Goal: Task Accomplishment & Management: Use online tool/utility

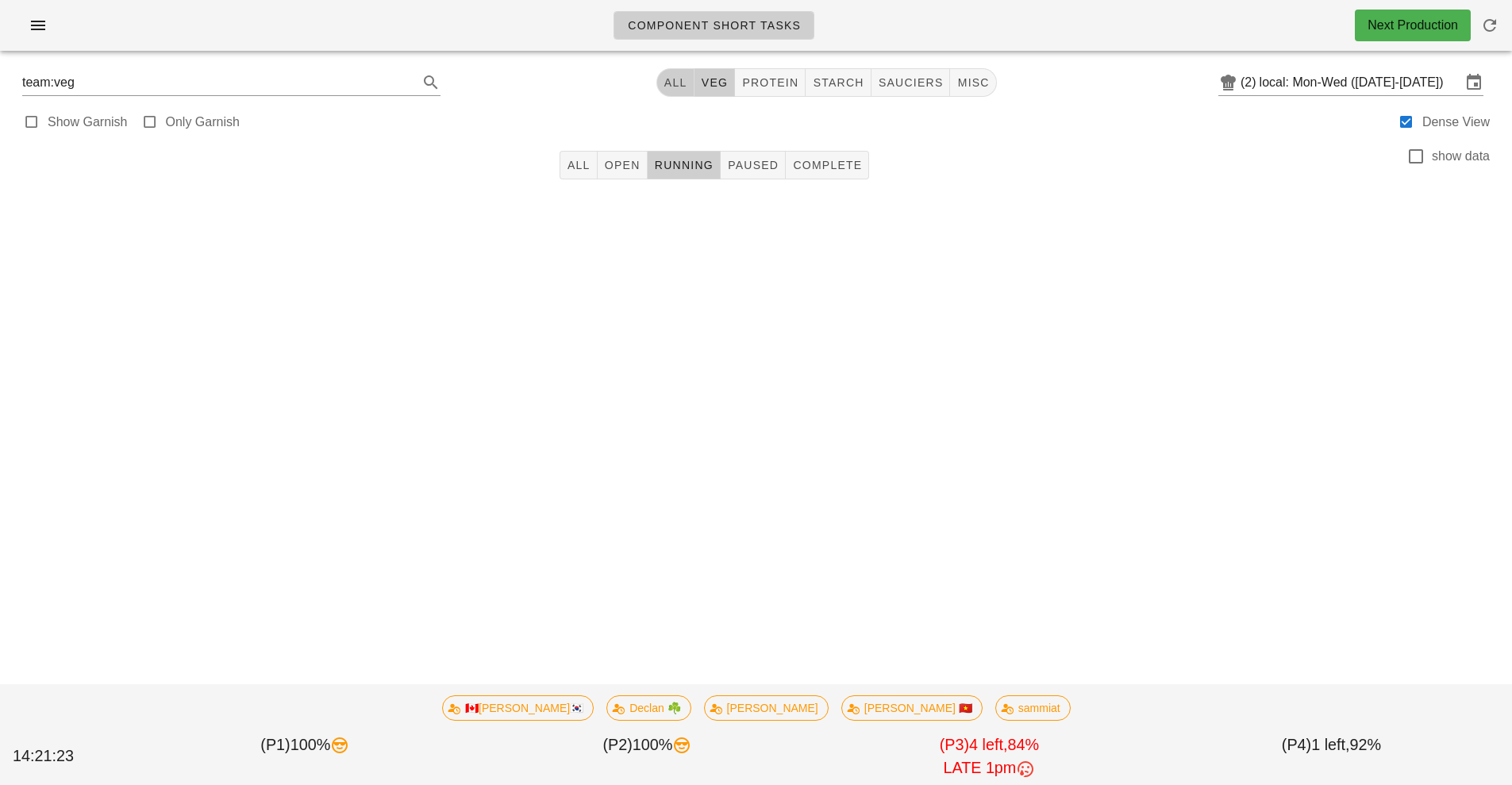
click at [670, 87] on span "All" at bounding box center [675, 82] width 24 height 12
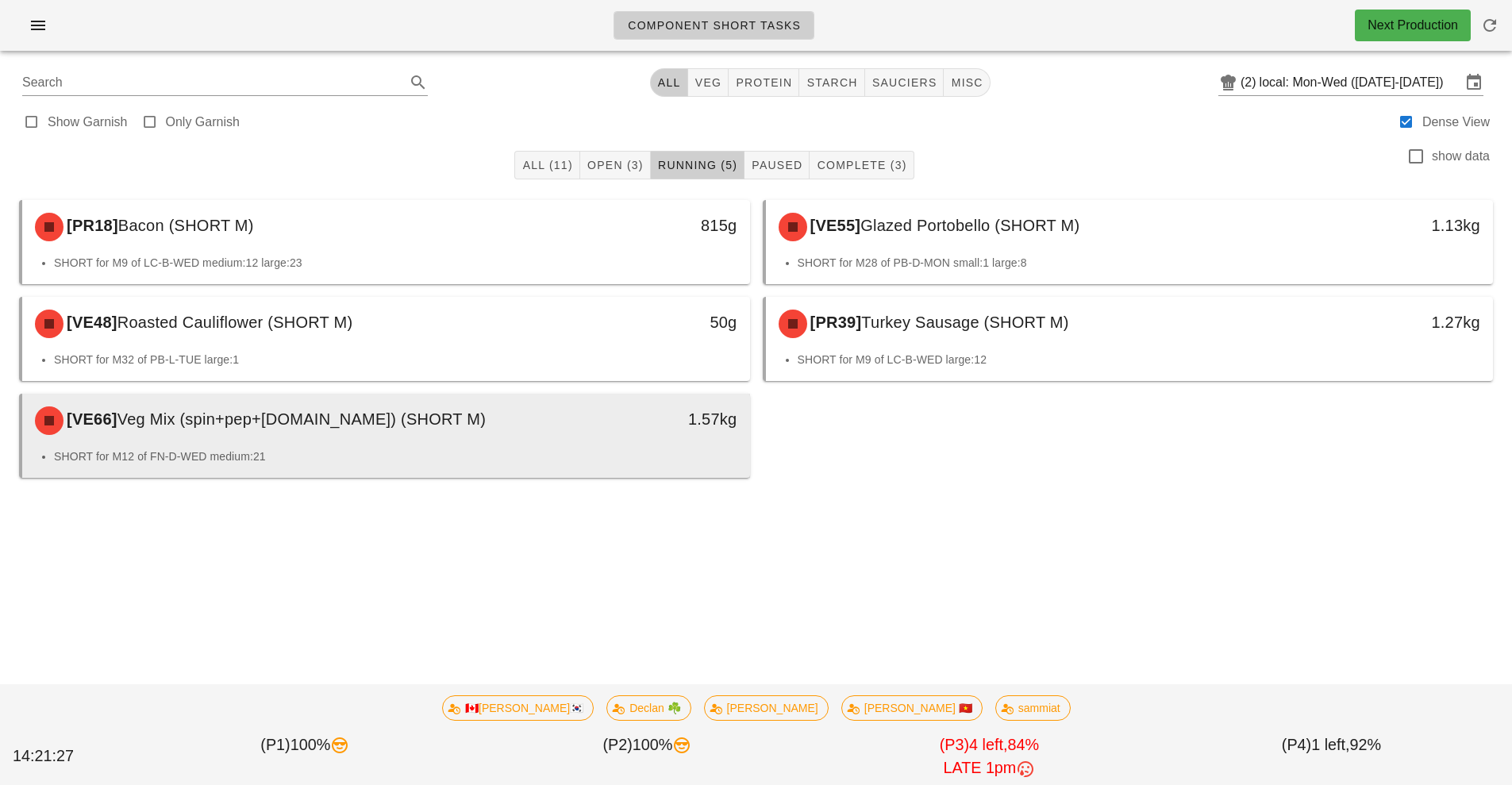
click at [273, 422] on span "Veg Mix (spin+pep+[DOMAIN_NAME]) (SHORT M)" at bounding box center [301, 418] width 368 height 17
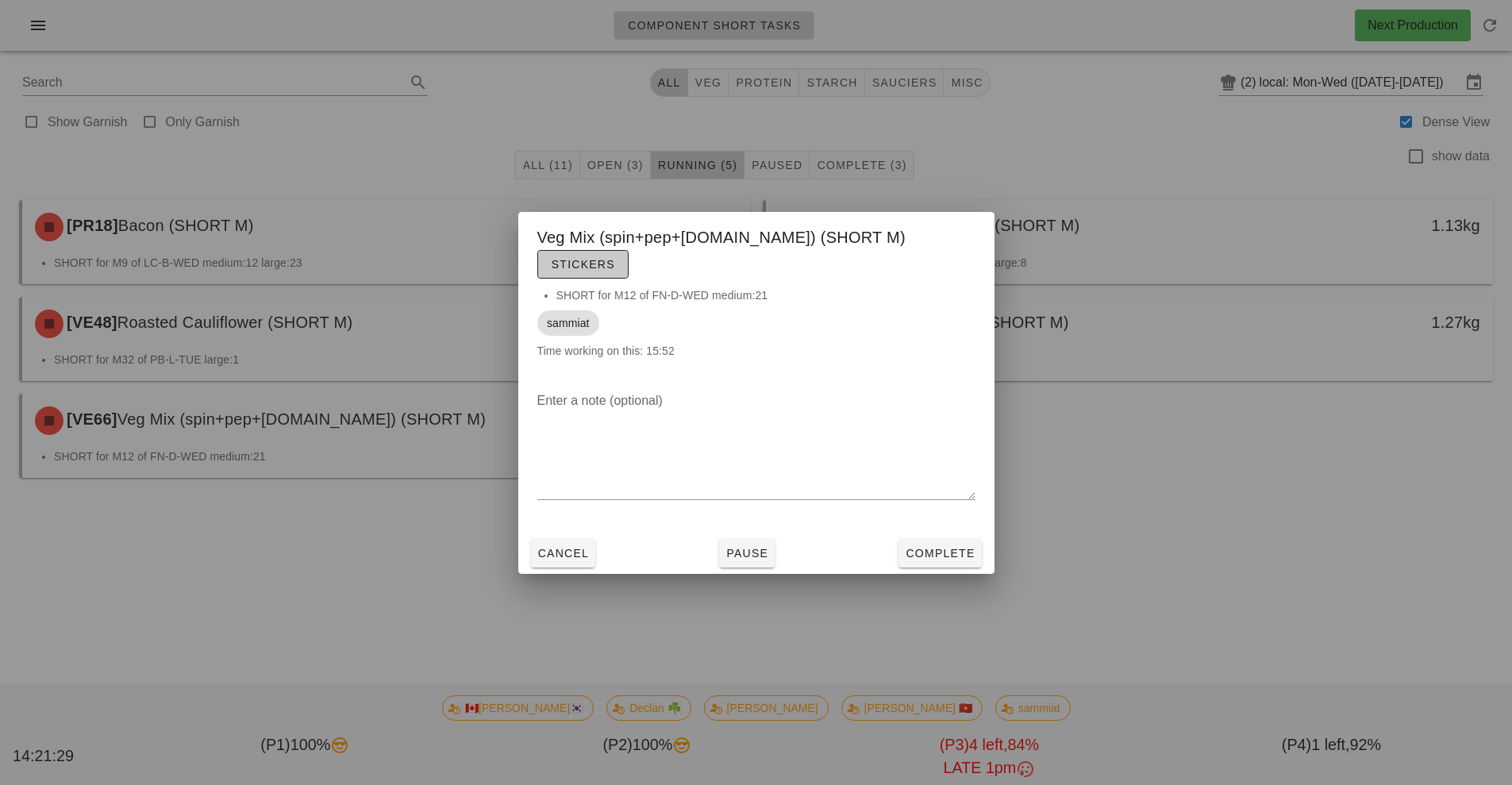
click at [615, 258] on span "Stickers" at bounding box center [582, 264] width 64 height 12
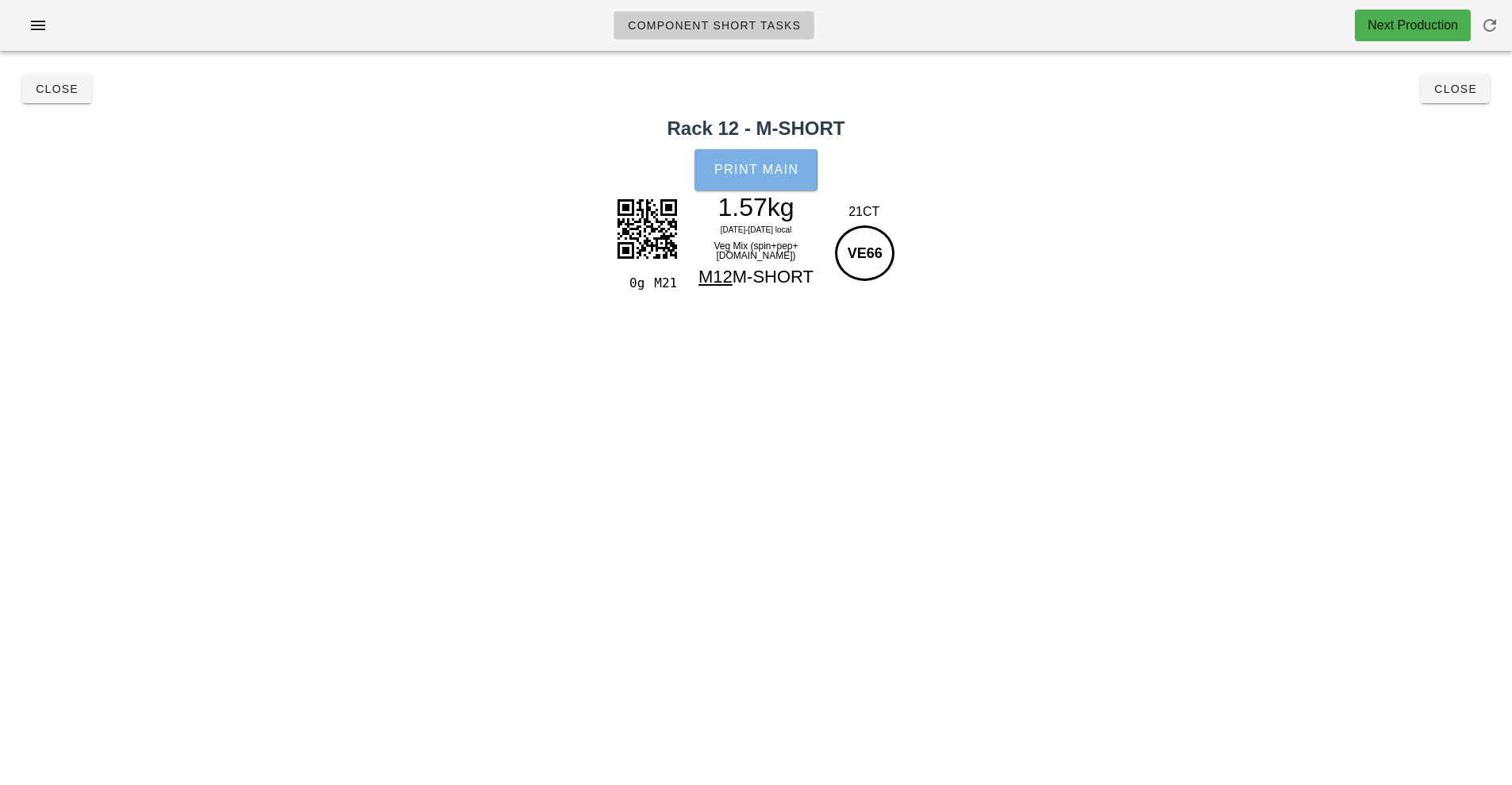
click at [745, 165] on span "Print Main" at bounding box center [756, 170] width 86 height 14
click at [1460, 91] on span "Close" at bounding box center [1455, 88] width 43 height 12
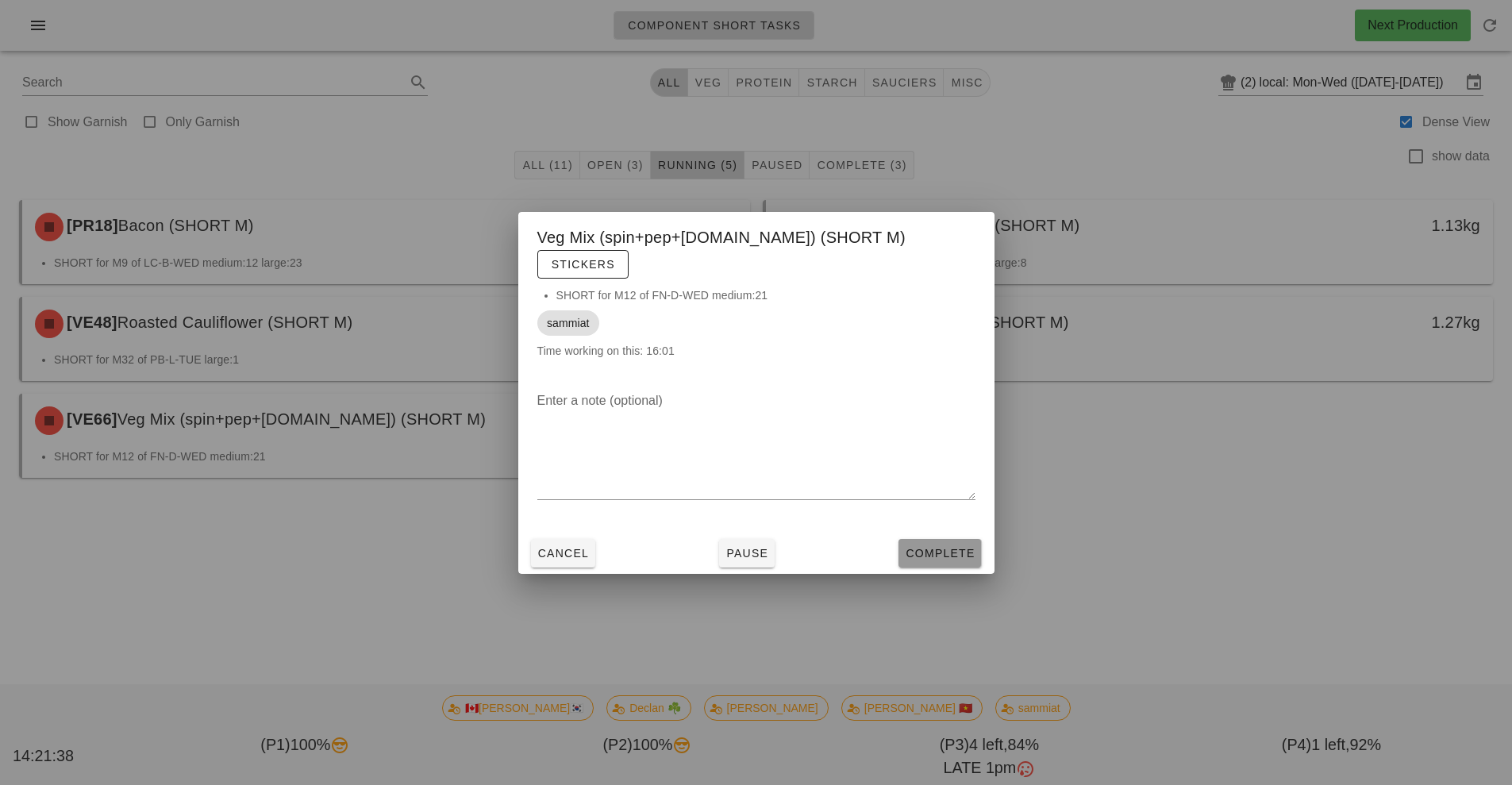
click at [959, 546] on span "Complete" at bounding box center [940, 552] width 70 height 12
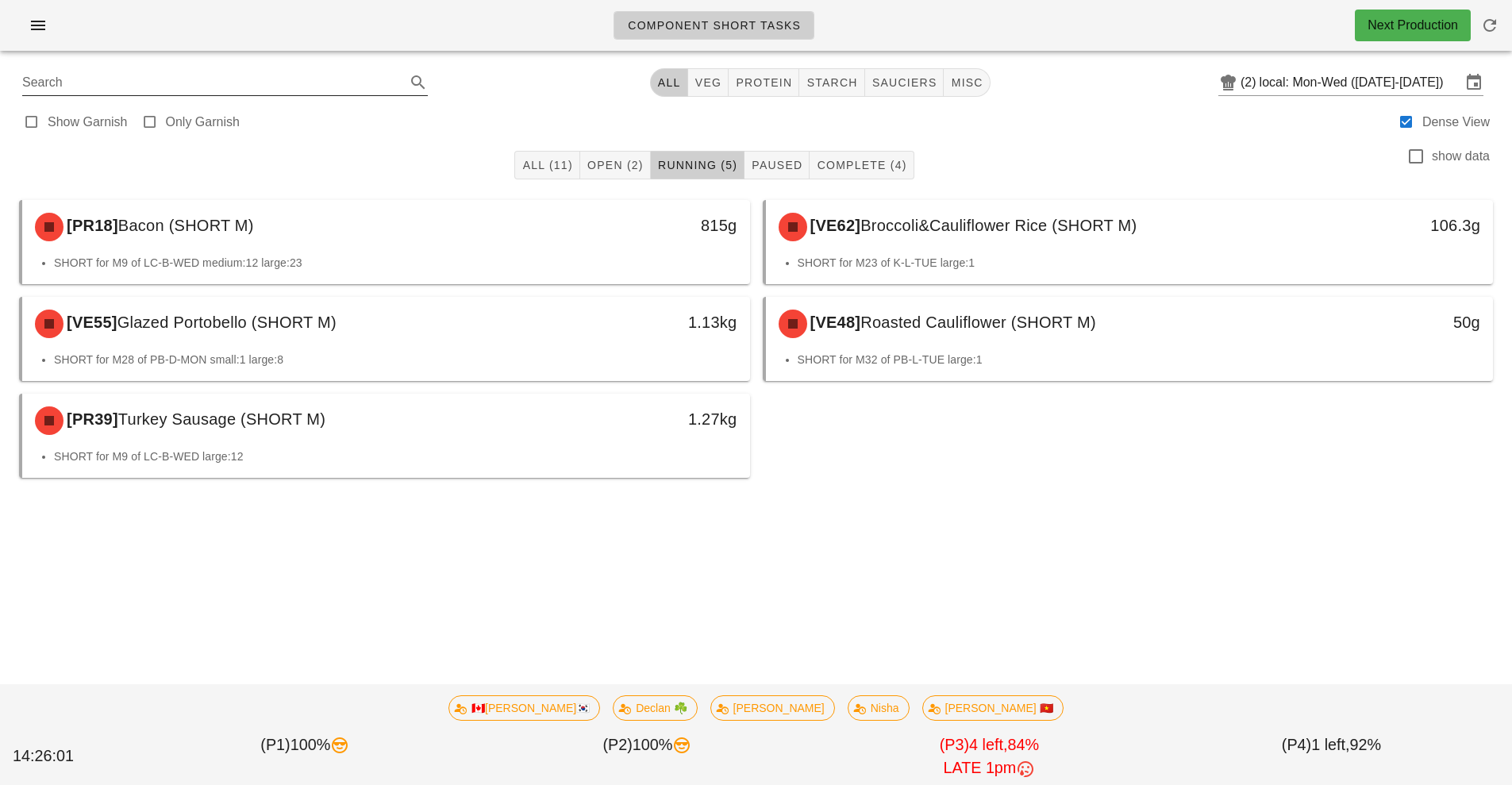
click at [277, 84] on input "Search" at bounding box center [212, 82] width 380 height 26
click at [43, 39] on button "button" at bounding box center [37, 25] width 51 height 28
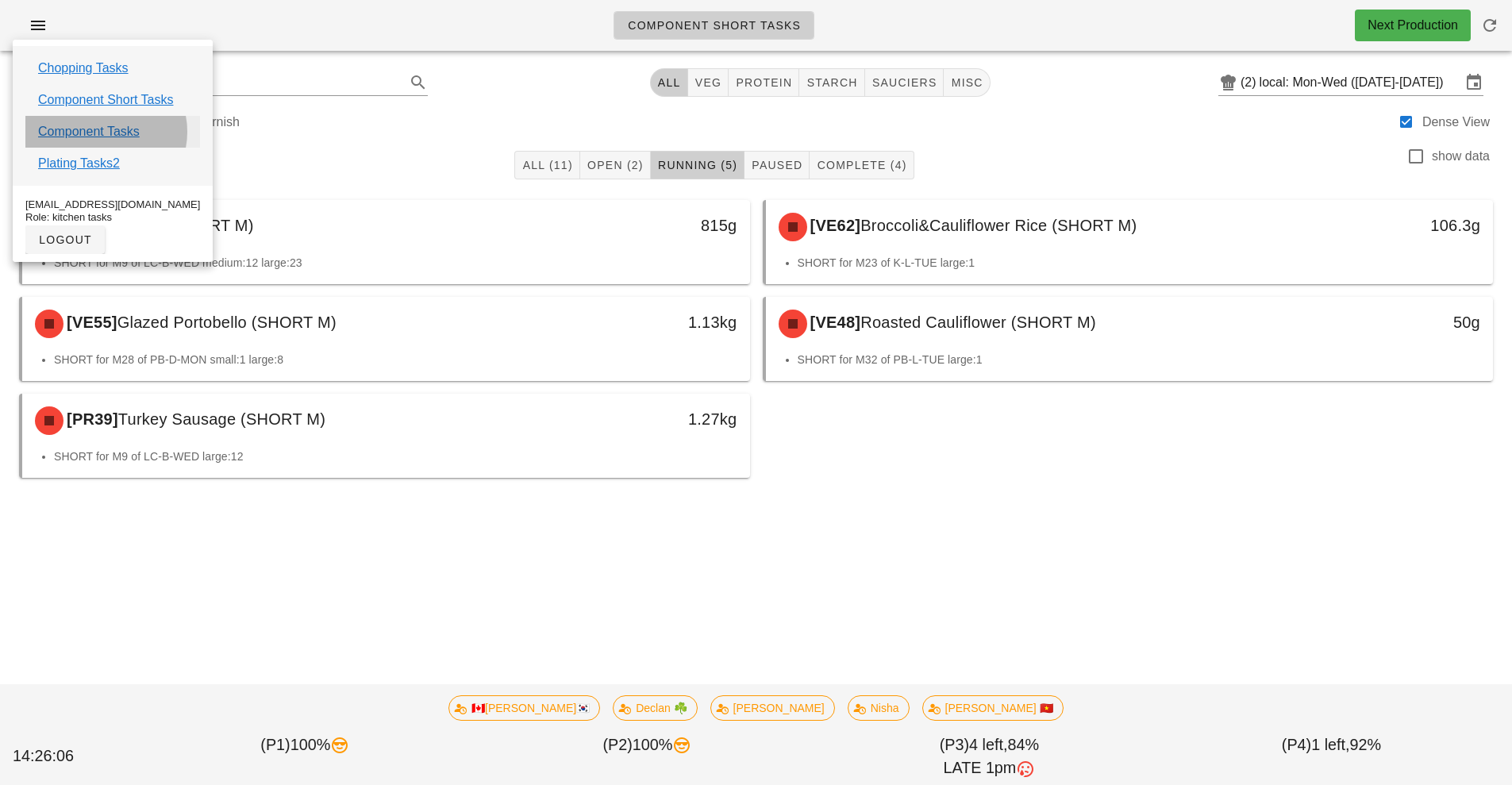
click at [97, 135] on link "Component Tasks" at bounding box center [89, 131] width 101 height 19
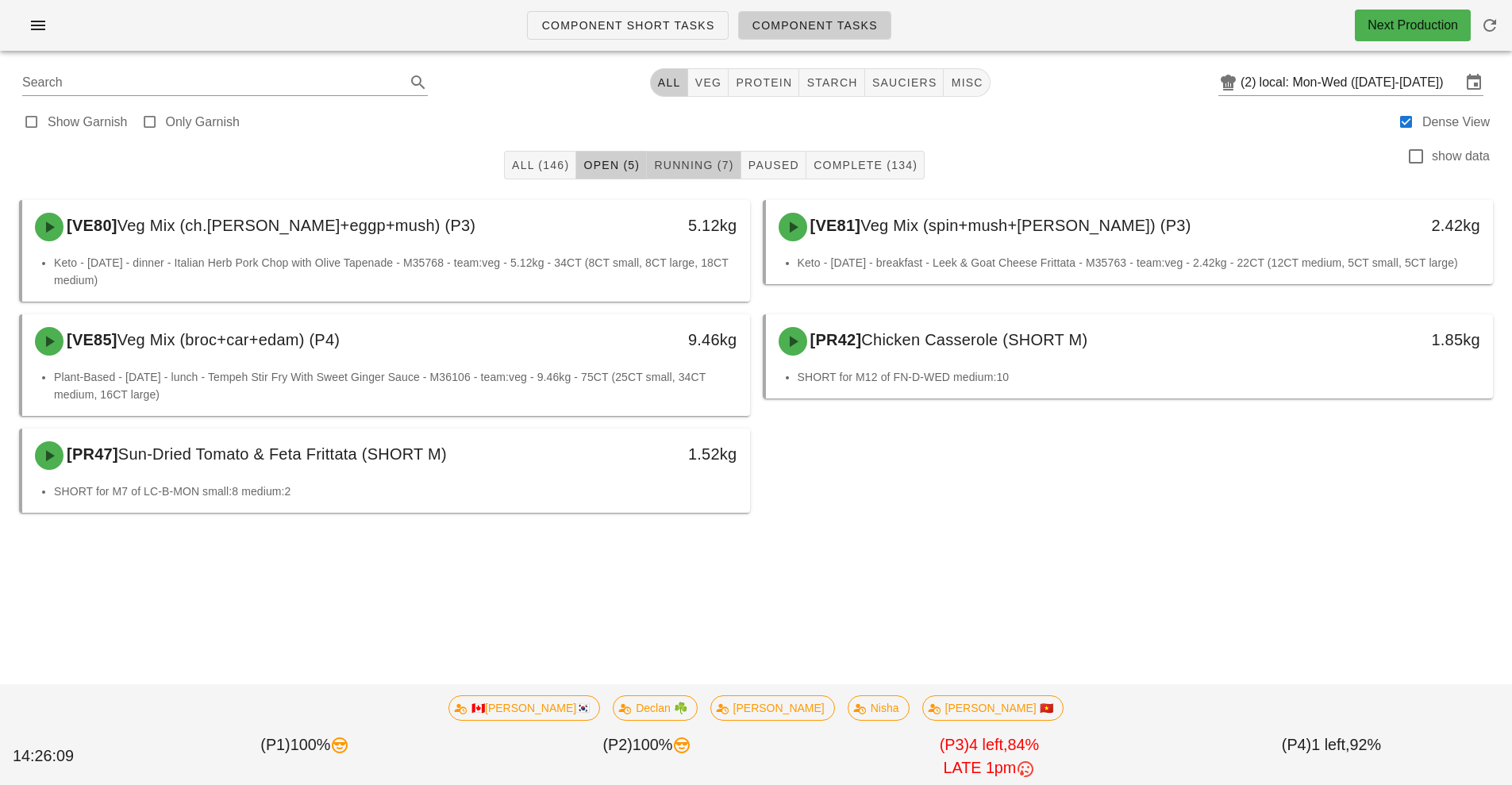
click at [696, 160] on span "Running (7)" at bounding box center [693, 165] width 80 height 12
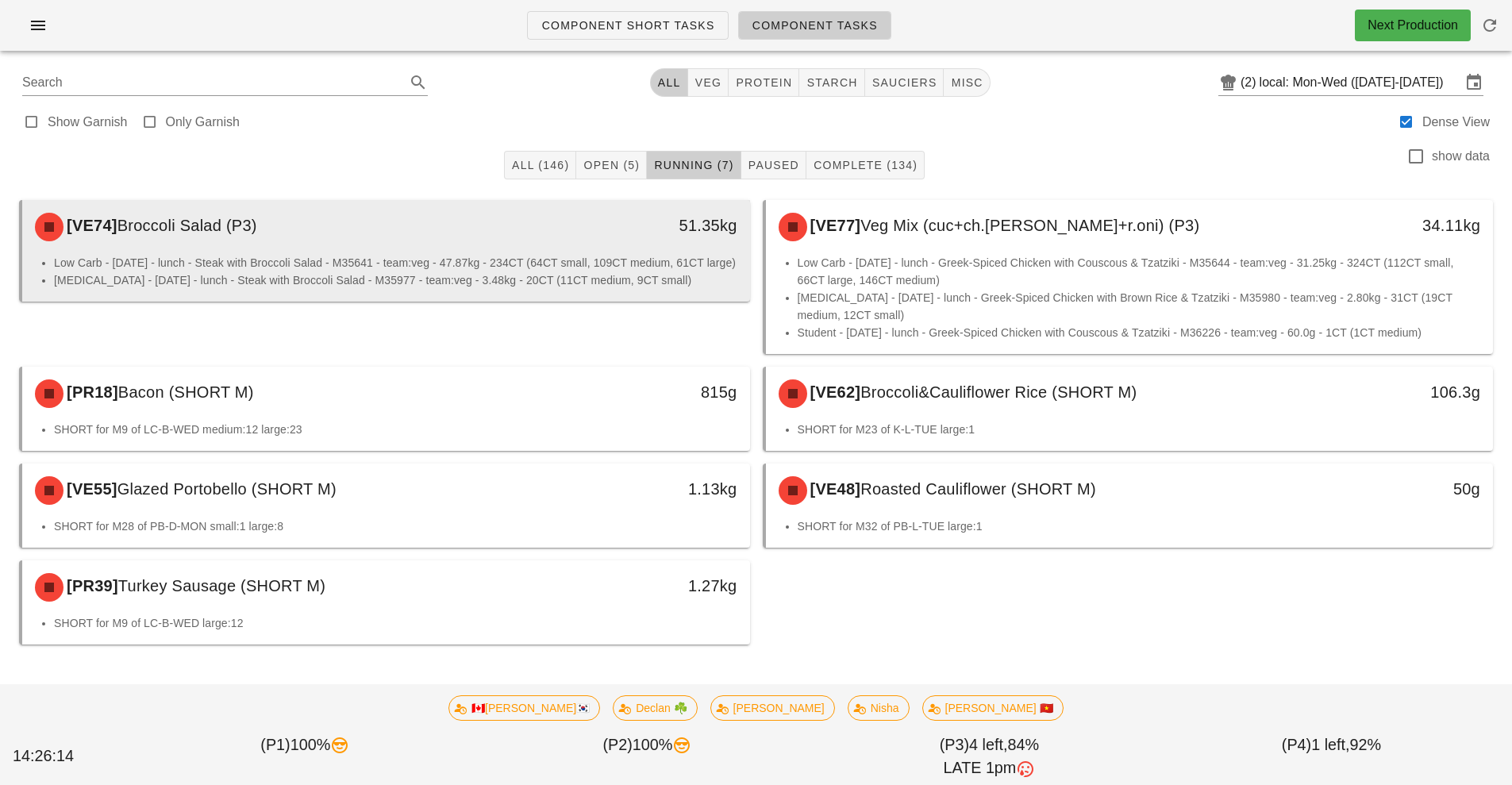
click at [417, 271] on li "Low Carb - [DATE] - lunch - Steak with Broccoli Salad - M35641 - team:veg - 47.…" at bounding box center [396, 262] width 684 height 17
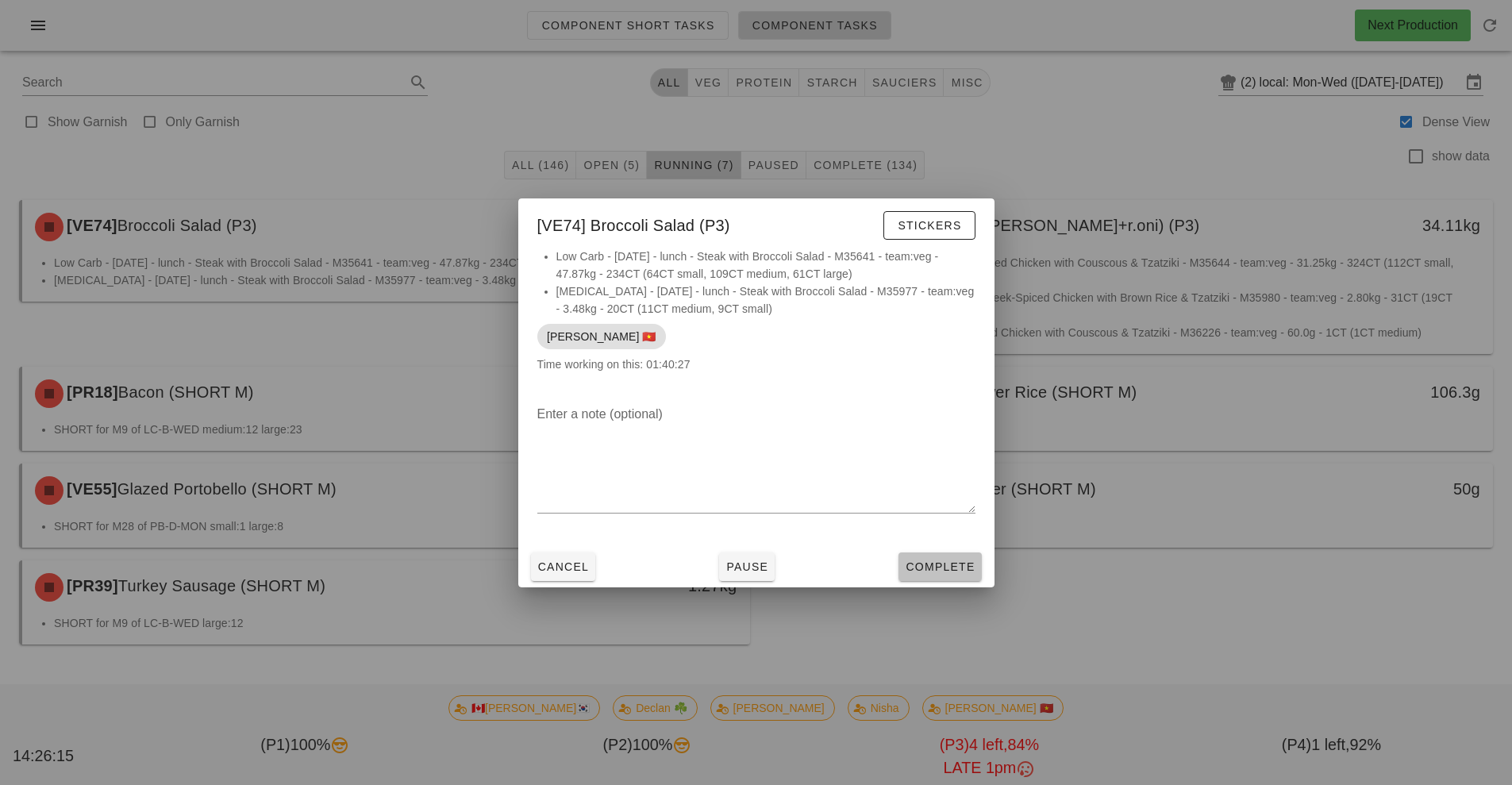
click at [927, 575] on button "Complete" at bounding box center [939, 566] width 82 height 28
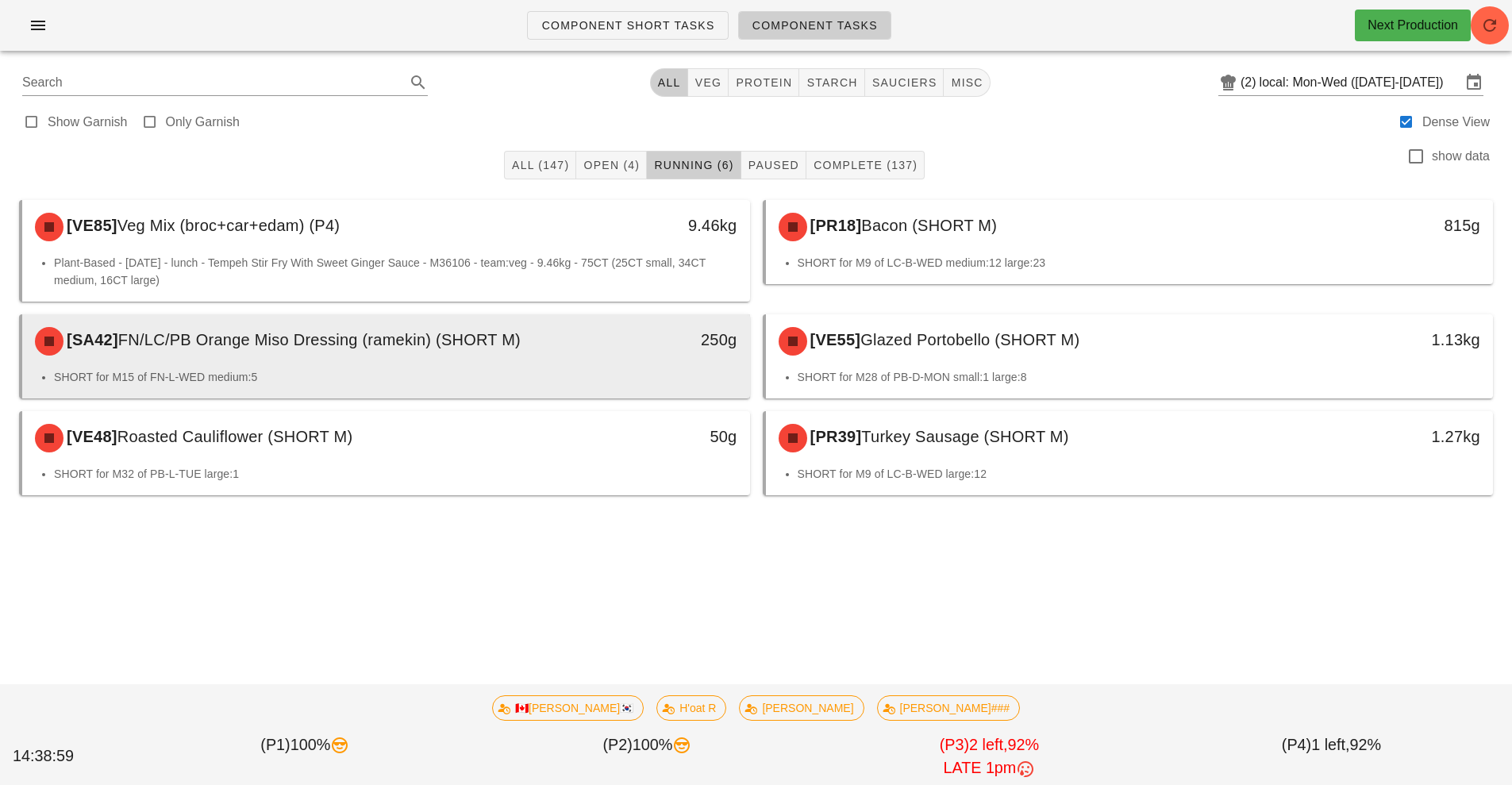
click at [581, 372] on li "SHORT for M15 of FN-L-WED medium:5" at bounding box center [396, 377] width 684 height 17
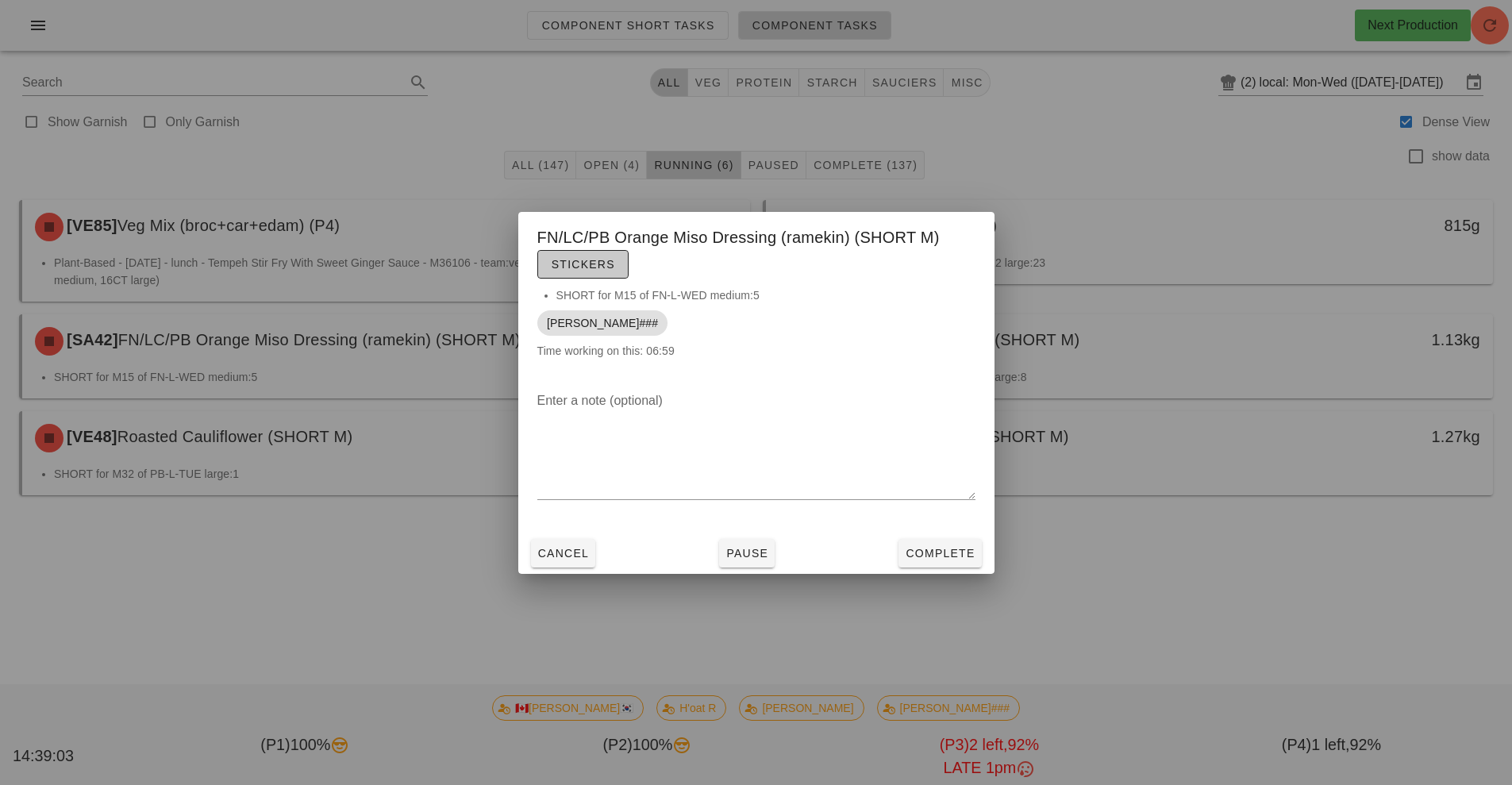
click at [610, 262] on span "Stickers" at bounding box center [582, 264] width 64 height 12
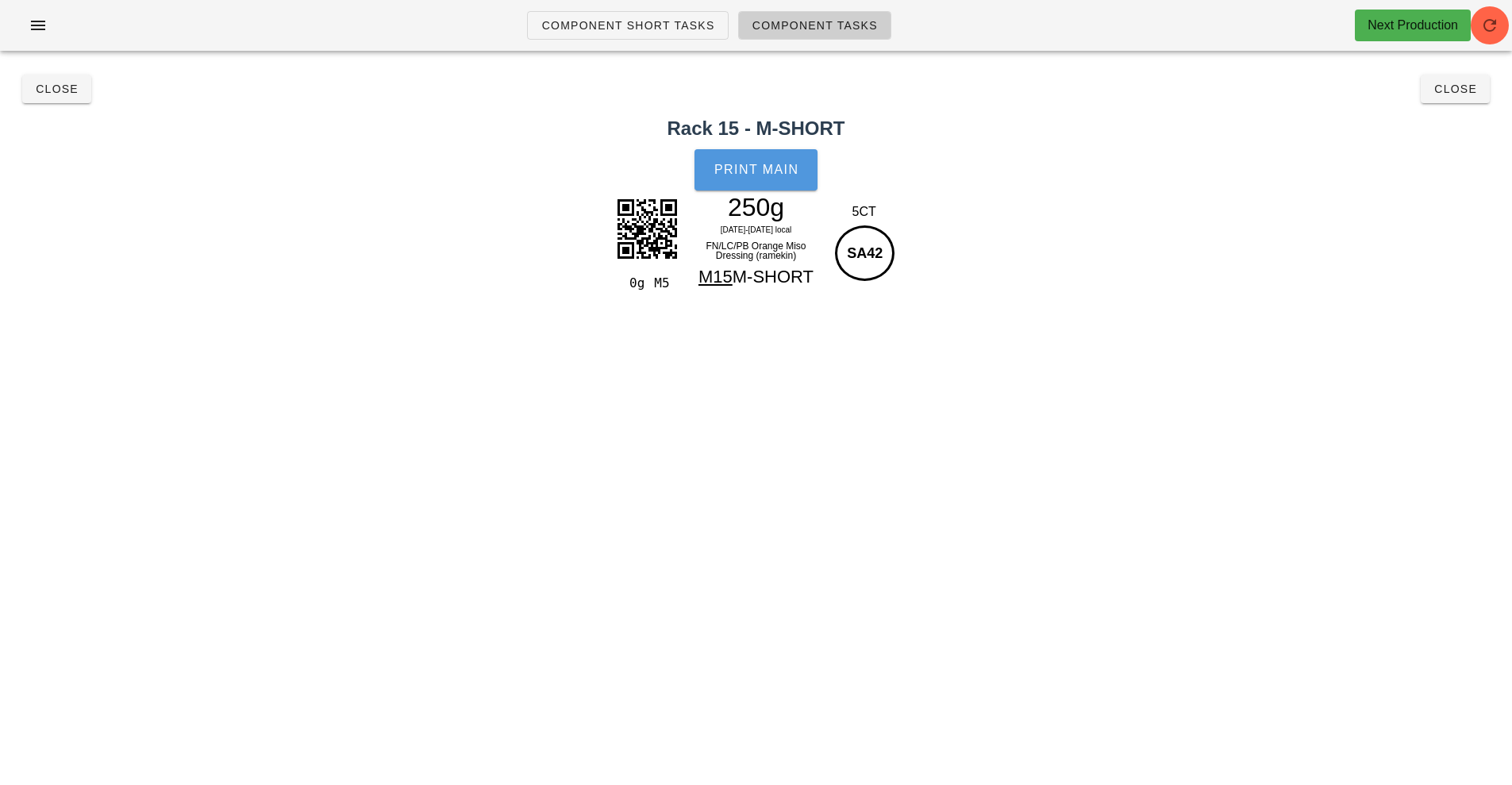
click at [762, 171] on span "Print Main" at bounding box center [756, 170] width 86 height 14
click at [64, 84] on span "Close" at bounding box center [57, 88] width 43 height 12
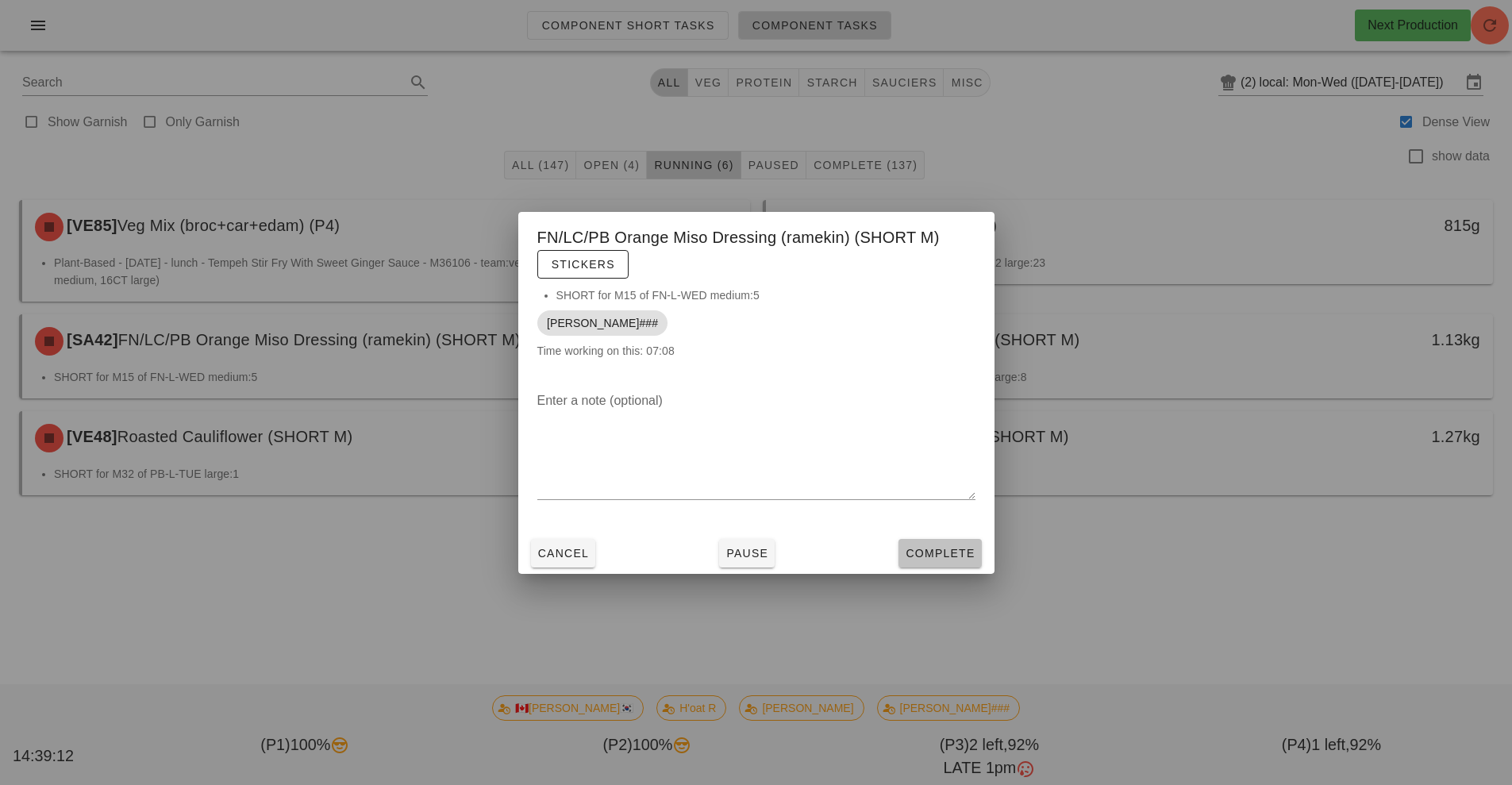
click at [951, 554] on span "Complete" at bounding box center [940, 552] width 70 height 12
